Goal: Transaction & Acquisition: Book appointment/travel/reservation

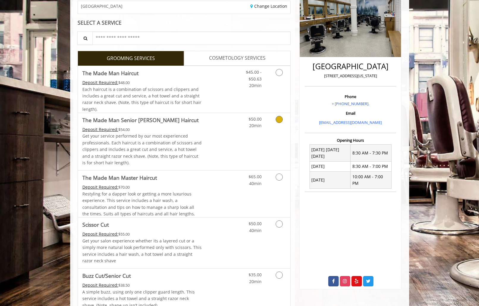
click at [220, 96] on link "Discounted Price" at bounding box center [219, 89] width 35 height 47
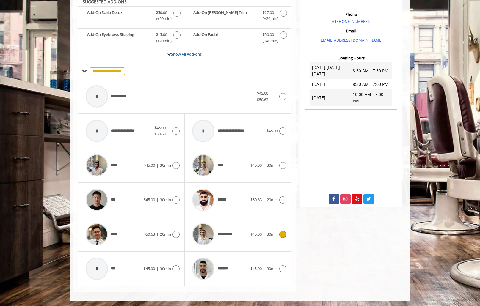
scroll to position [182, 0]
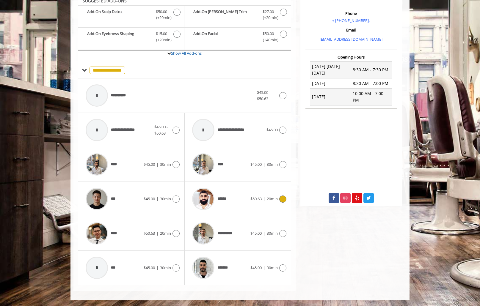
click at [267, 196] on div "$50.63 | 20min" at bounding box center [269, 199] width 36 height 7
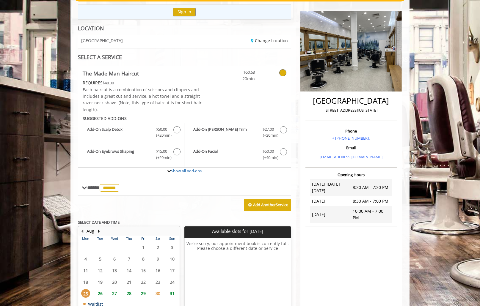
scroll to position [8, 0]
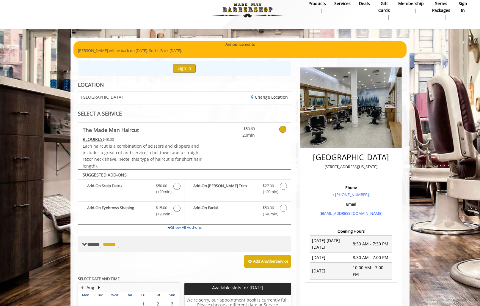
click at [114, 245] on span "******" at bounding box center [110, 244] width 20 height 7
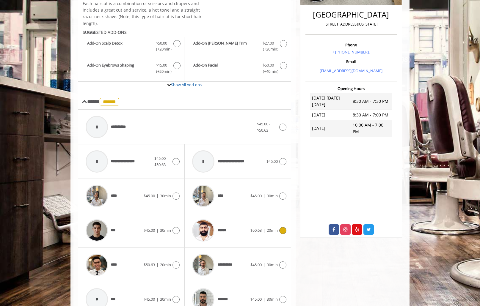
scroll to position [157, 0]
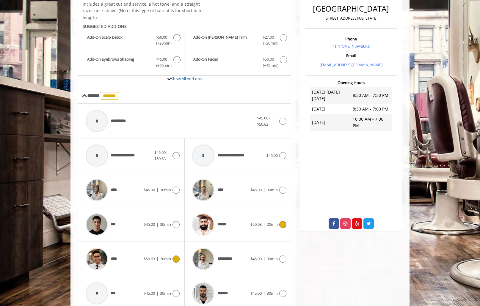
click at [118, 256] on span "****" at bounding box center [101, 259] width 37 height 28
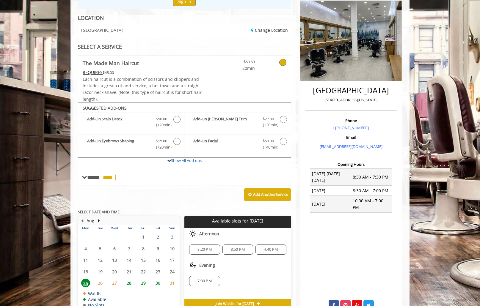
scroll to position [107, 0]
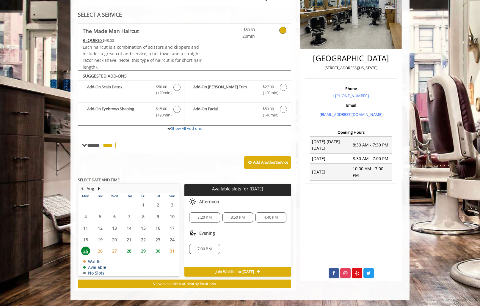
click at [200, 247] on span "7:00 PM" at bounding box center [205, 249] width 14 height 5
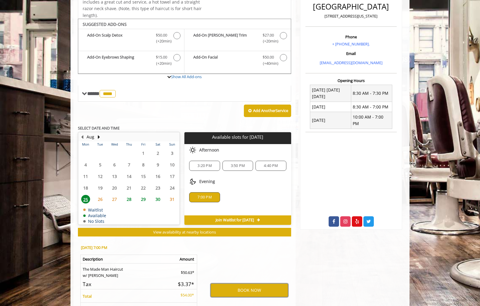
scroll to position [215, 0]
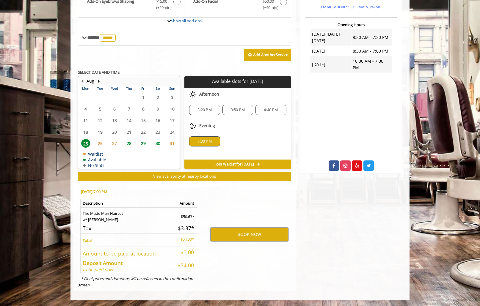
click at [229, 237] on button "BOOK NOW" at bounding box center [250, 235] width 78 height 14
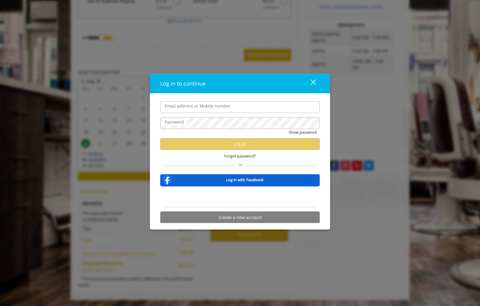
type input "**********"
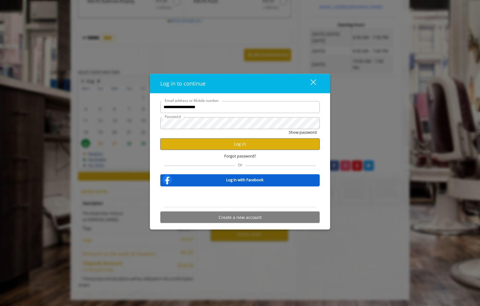
scroll to position [0, 0]
click at [201, 146] on button "Log in" at bounding box center [239, 144] width 159 height 12
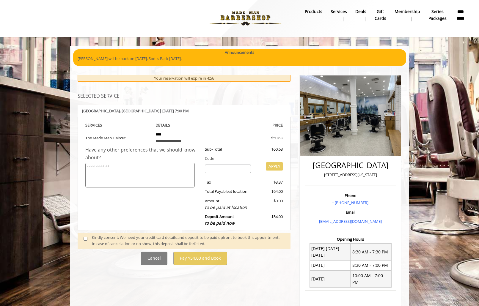
click at [88, 239] on span at bounding box center [88, 241] width 18 height 12
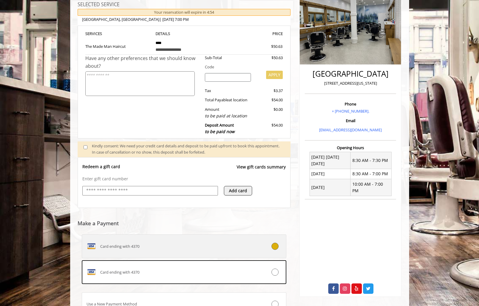
scroll to position [145, 0]
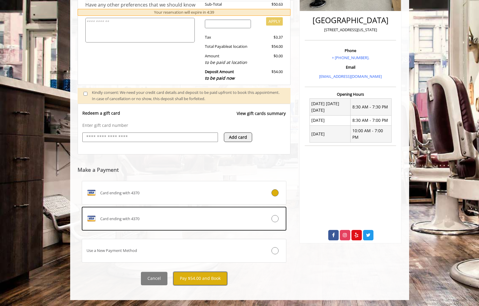
click at [216, 281] on button "Pay $54.00 and Book" at bounding box center [200, 278] width 54 height 13
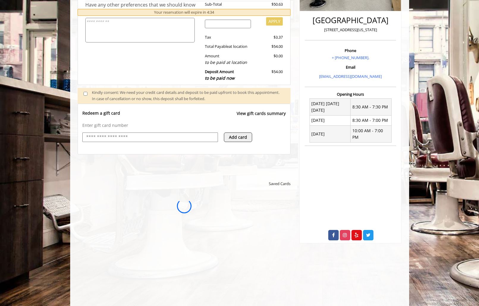
scroll to position [0, 0]
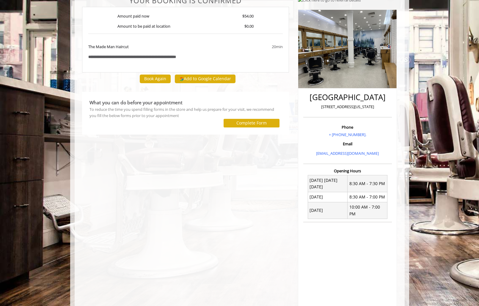
scroll to position [32, 0]
